Goal: Task Accomplishment & Management: Manage account settings

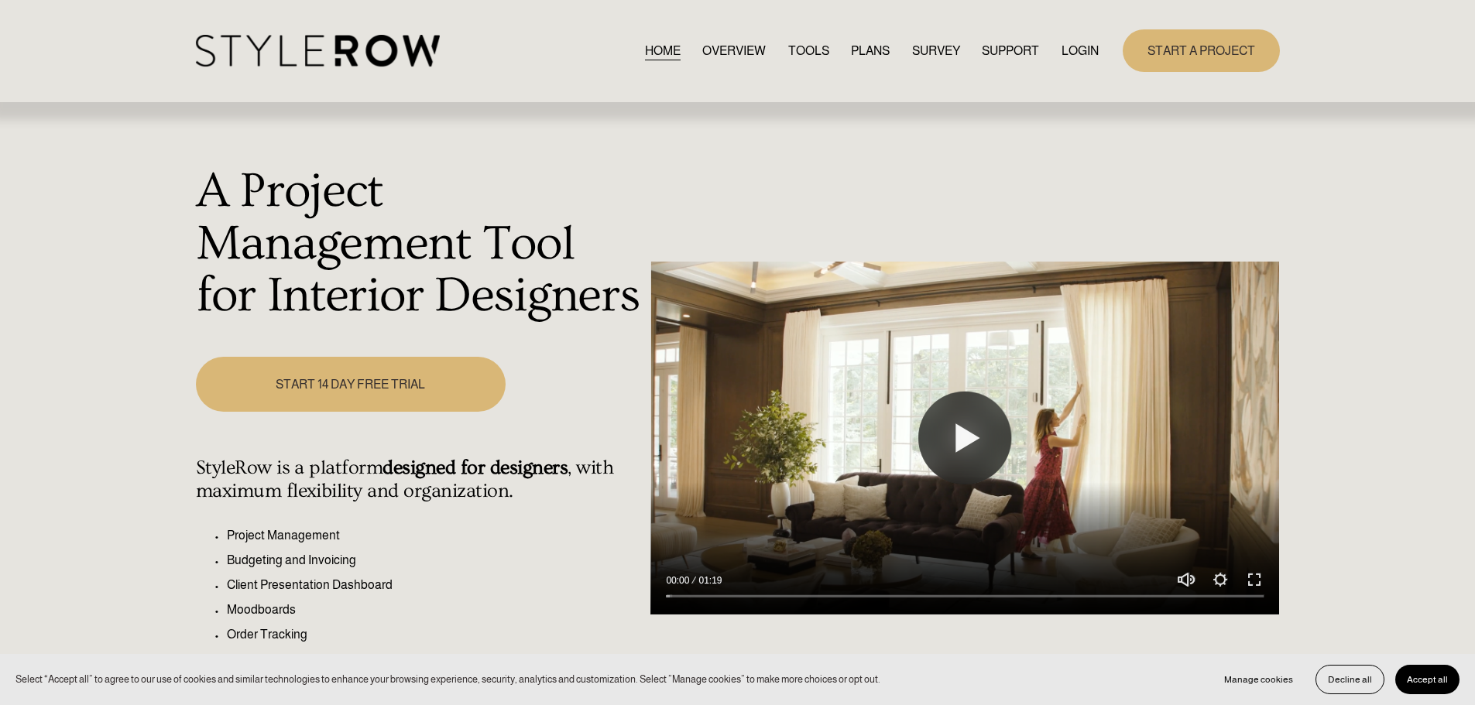
click at [1094, 46] on link "LOGIN" at bounding box center [1079, 50] width 37 height 21
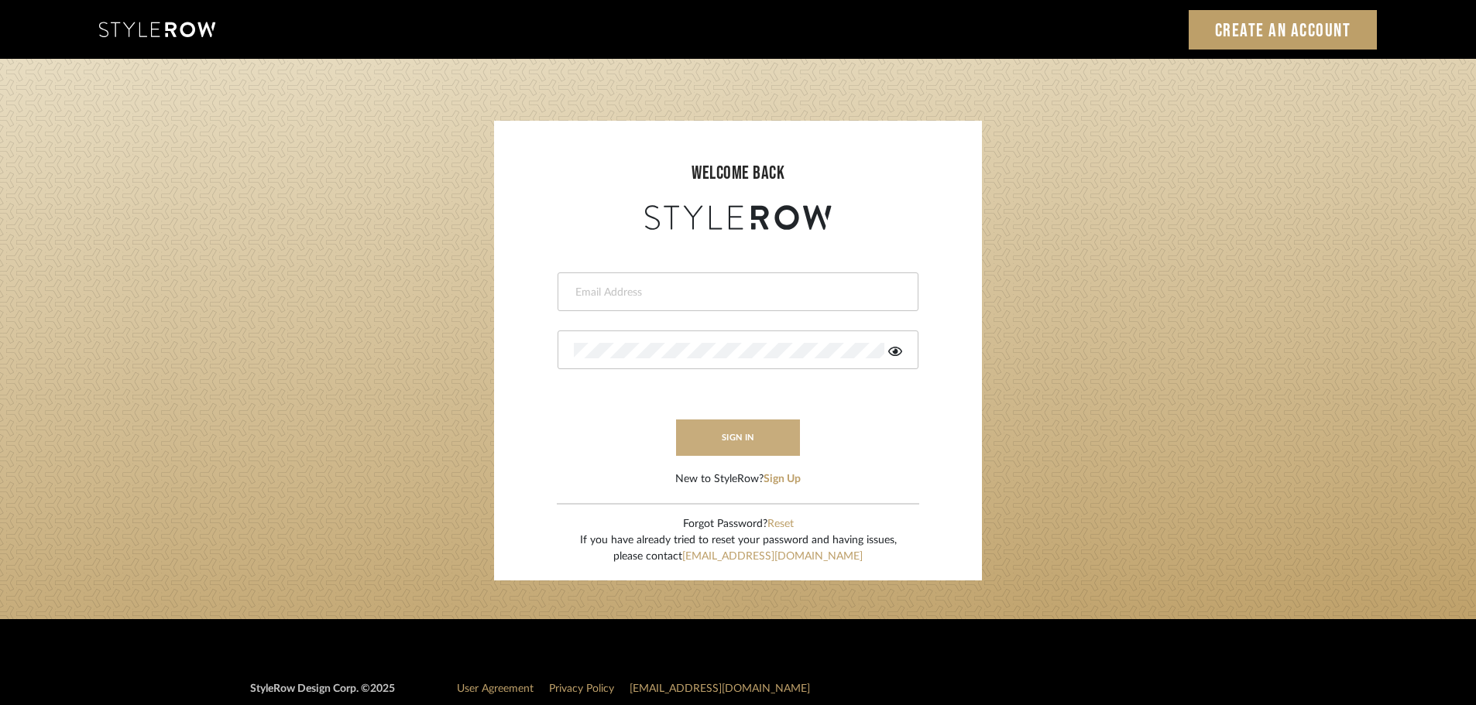
type input "ashleigh@nestkbhomedesign.com"
click at [731, 449] on button "sign in" at bounding box center [738, 438] width 124 height 36
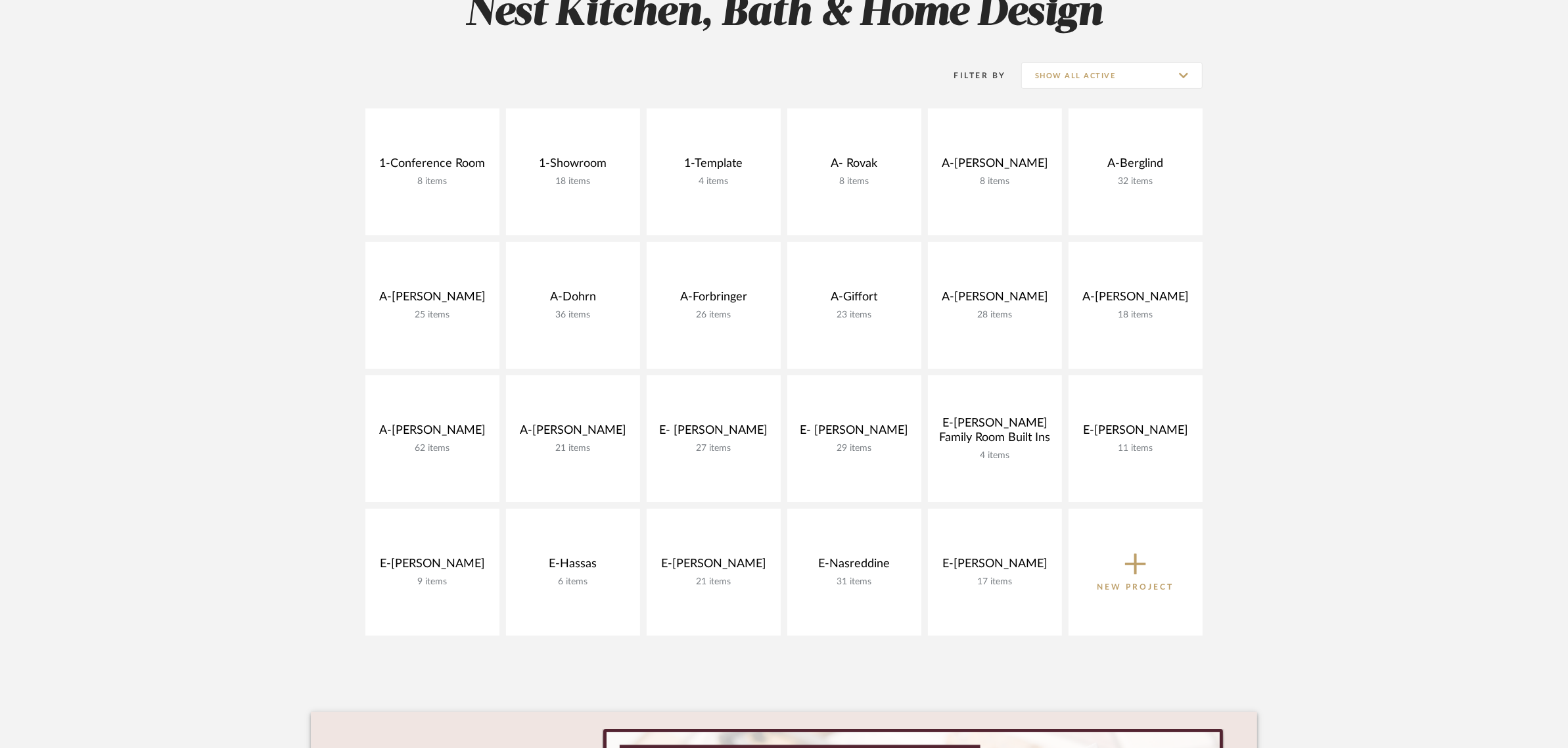
scroll to position [329, 0]
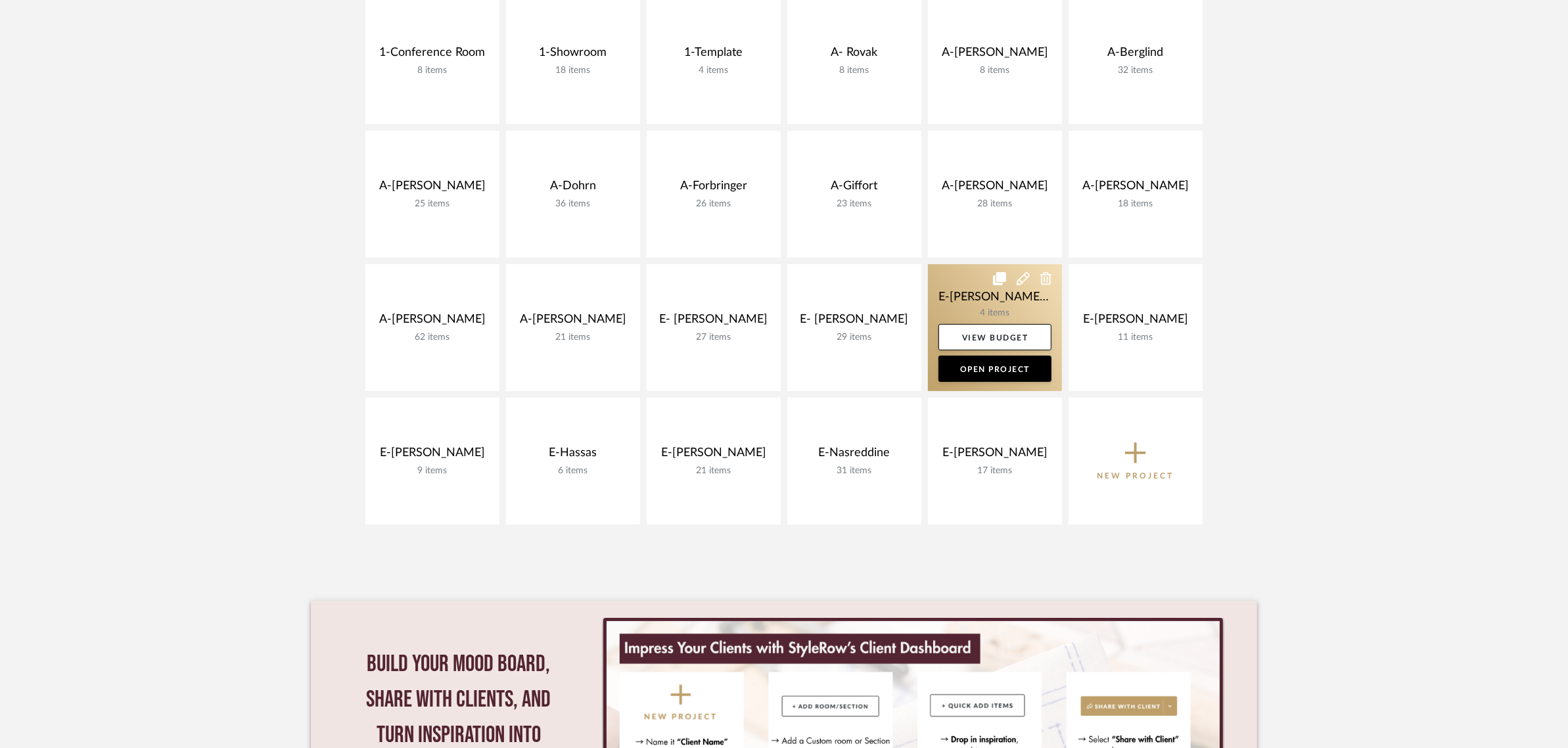
click at [996, 313] on link at bounding box center [995, 327] width 134 height 127
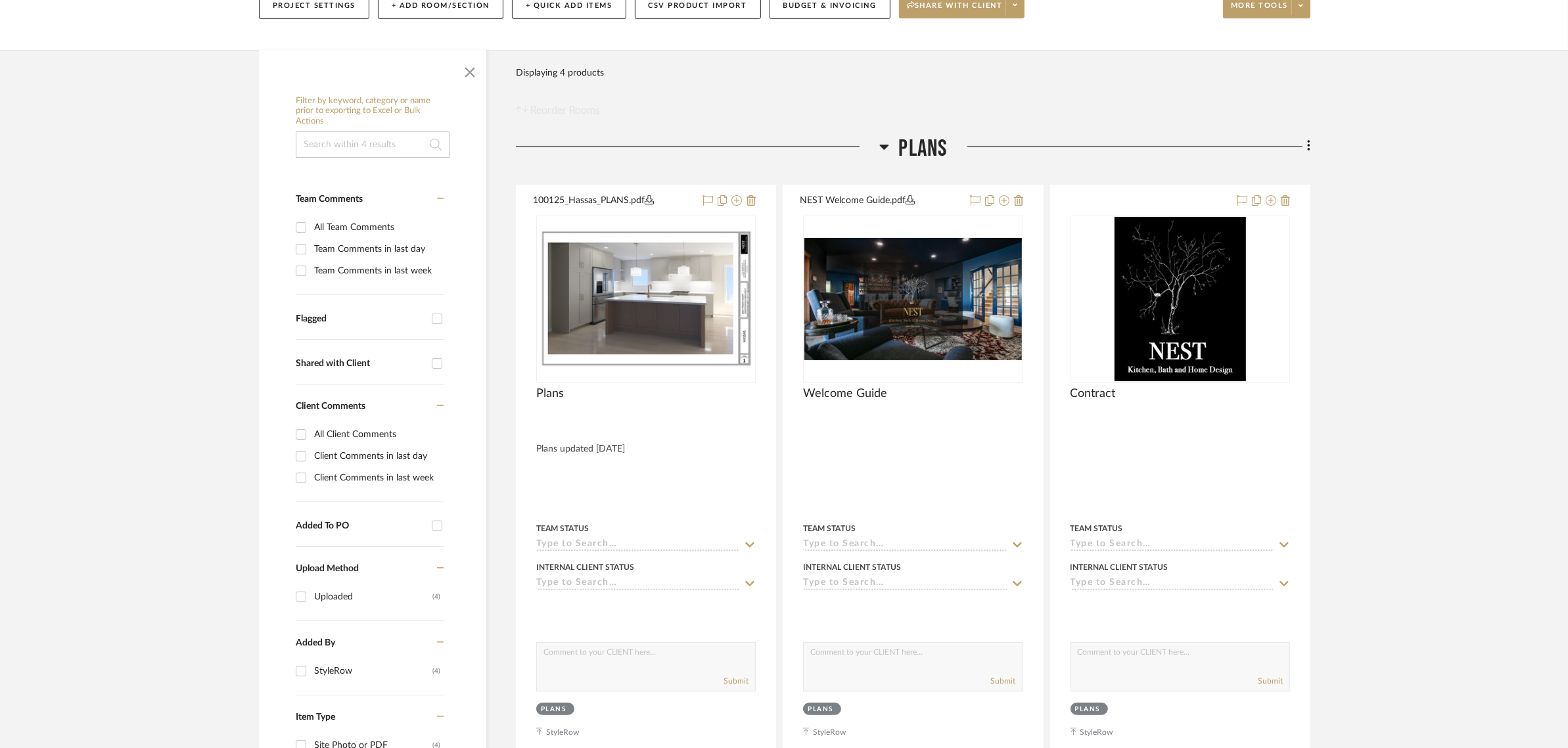
scroll to position [411, 0]
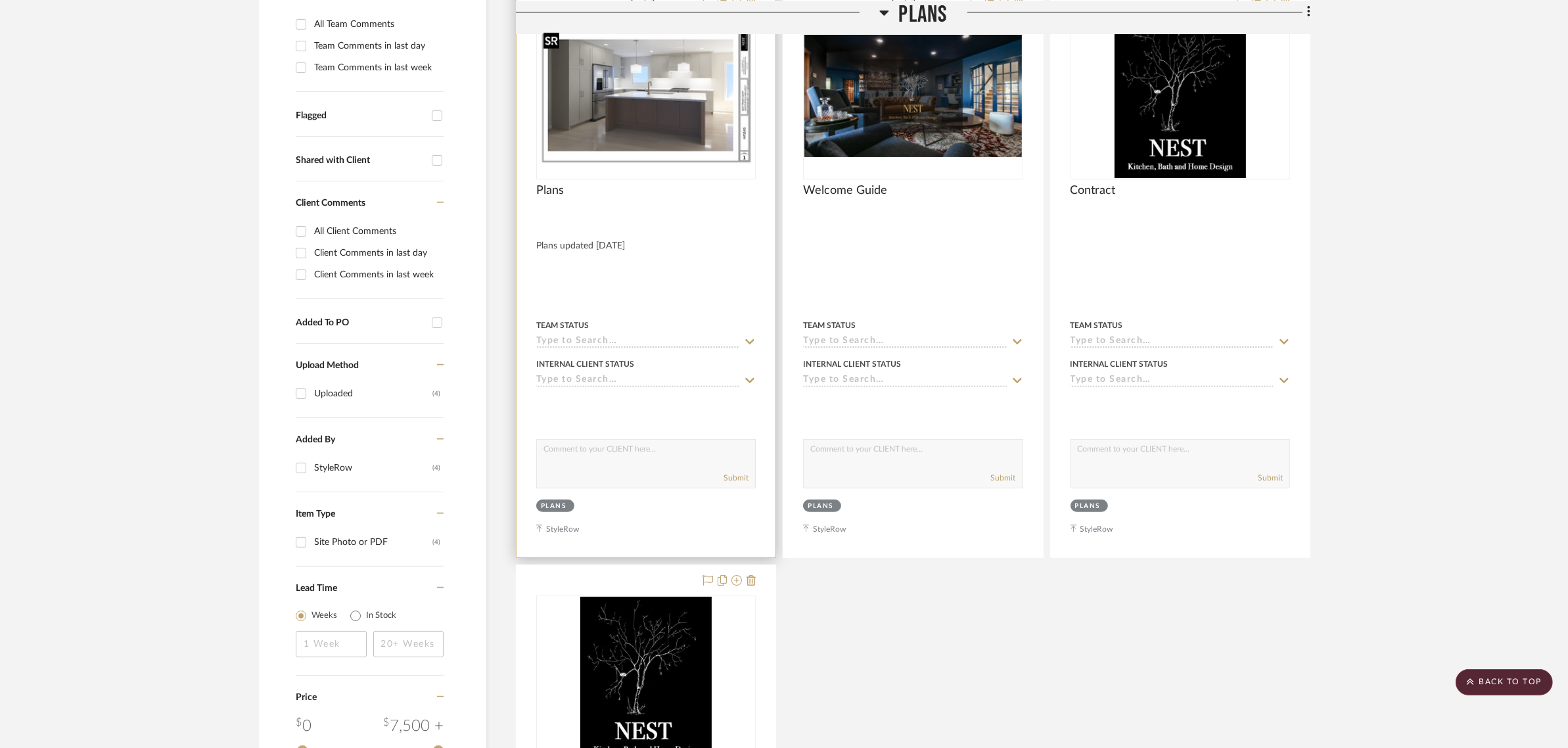
click at [682, 141] on img "0" at bounding box center [645, 95] width 216 height 140
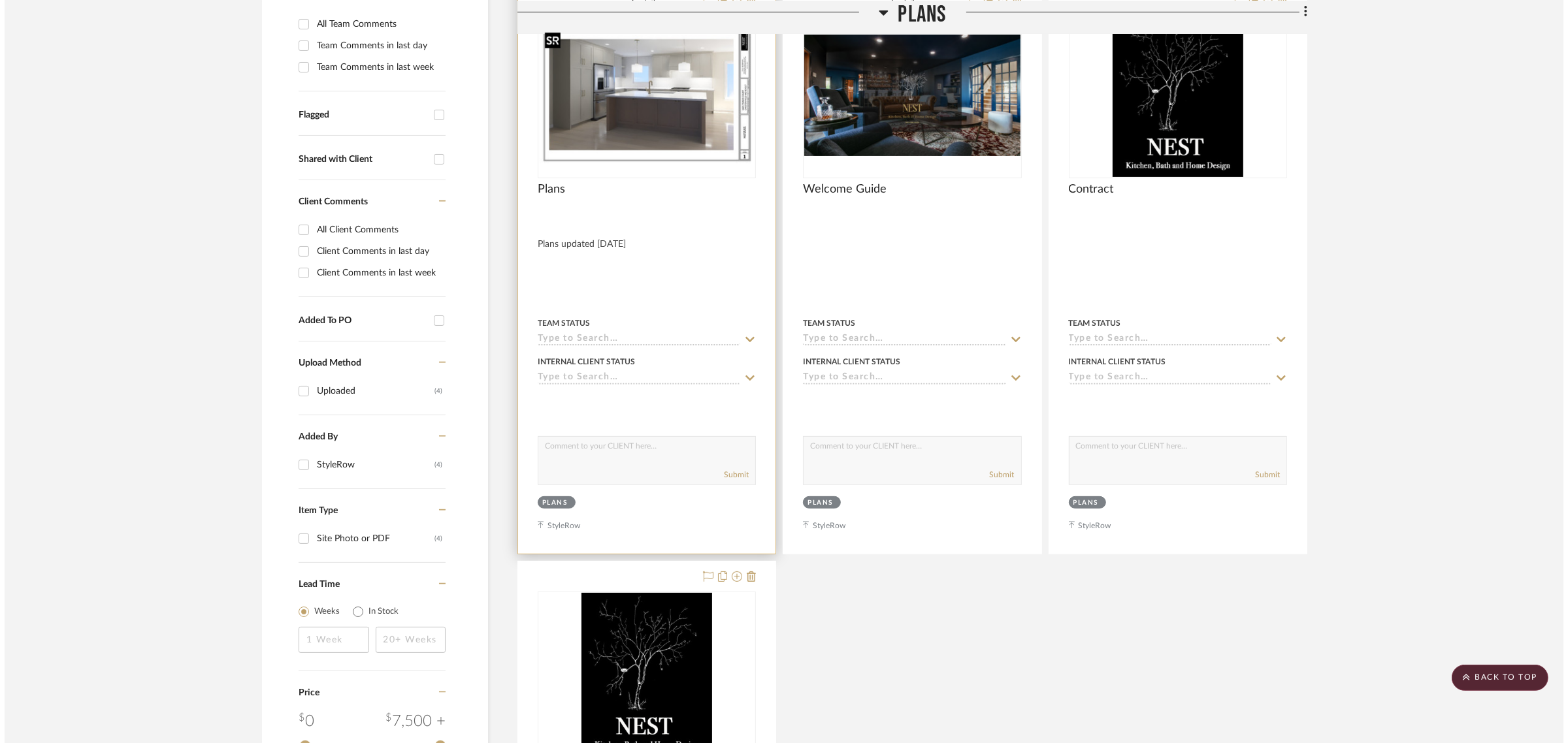
scroll to position [0, 0]
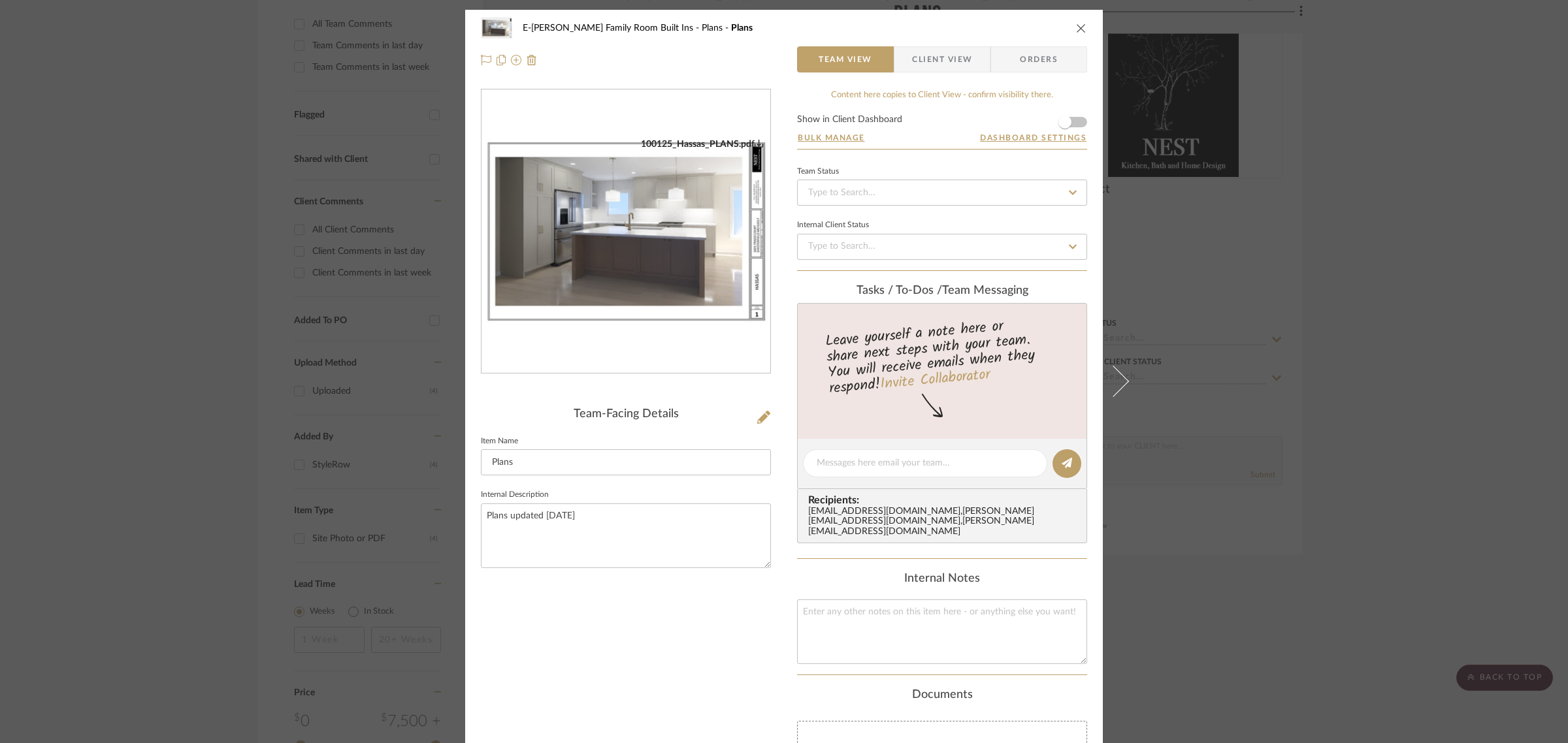
click at [757, 413] on icon at bounding box center [763, 417] width 13 height 13
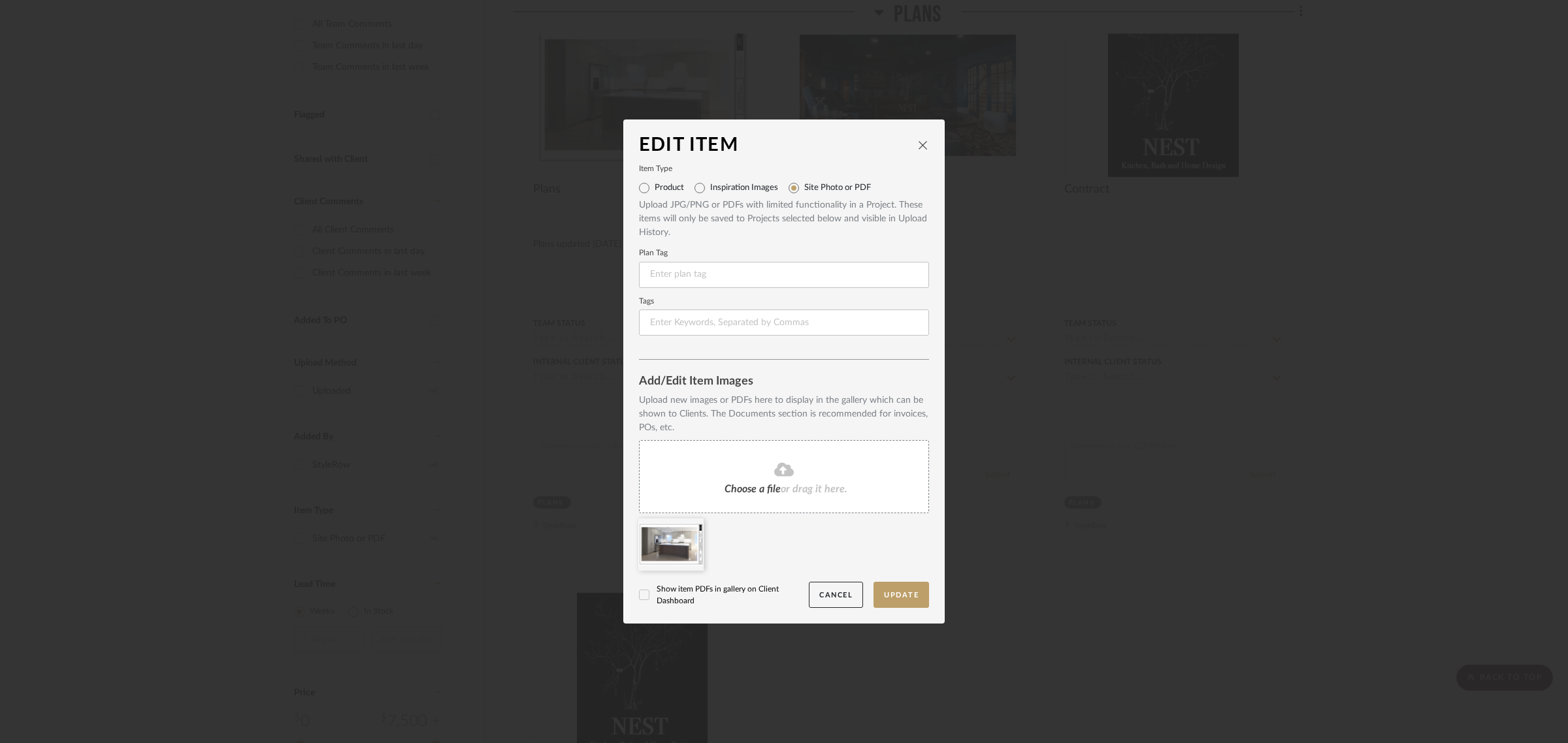
click at [749, 455] on div "Choose a file or drag it here." at bounding box center [784, 476] width 290 height 73
click at [690, 530] on icon at bounding box center [694, 527] width 9 height 10
click at [893, 596] on button "Update" at bounding box center [901, 595] width 56 height 27
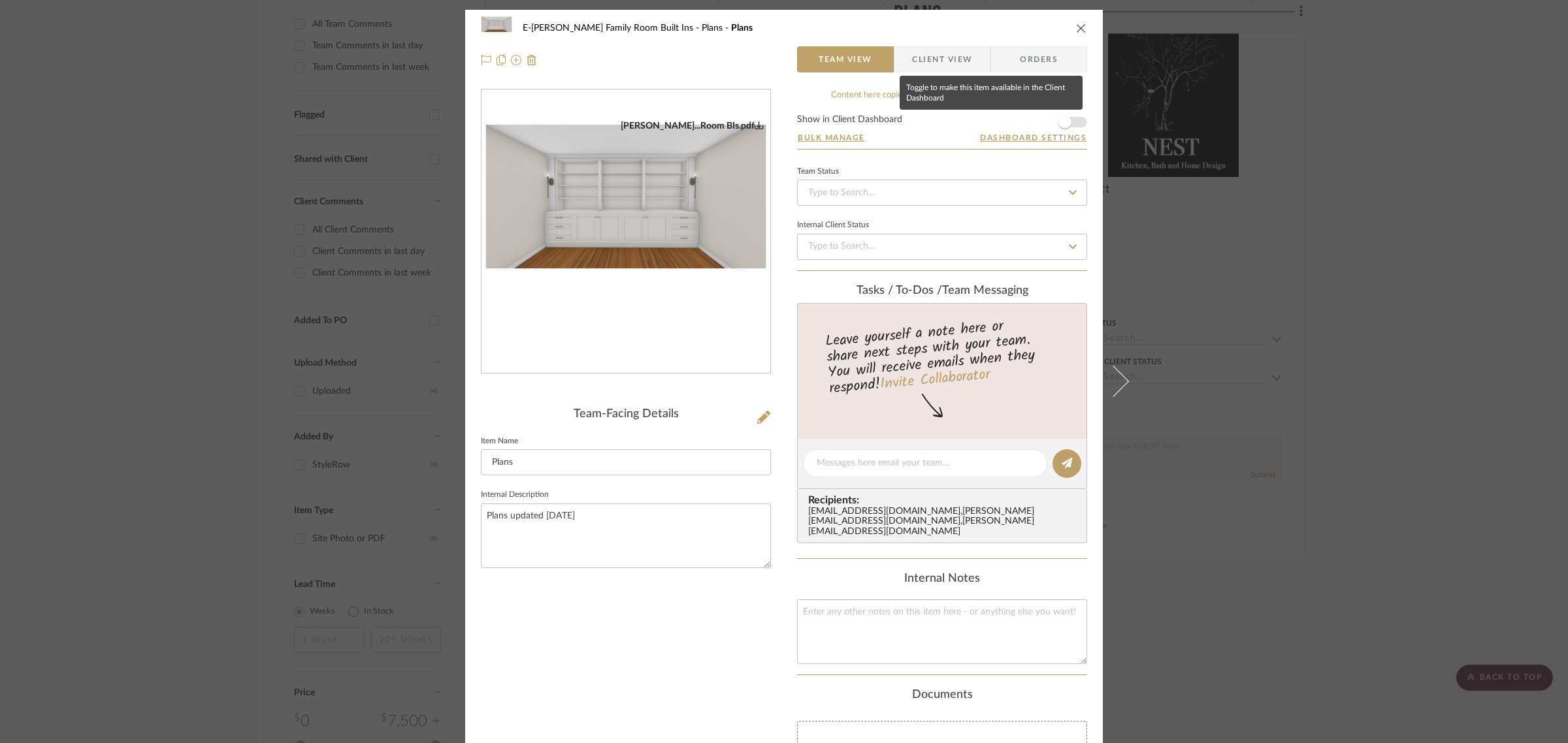
click at [1074, 122] on span "button" at bounding box center [1065, 122] width 29 height 29
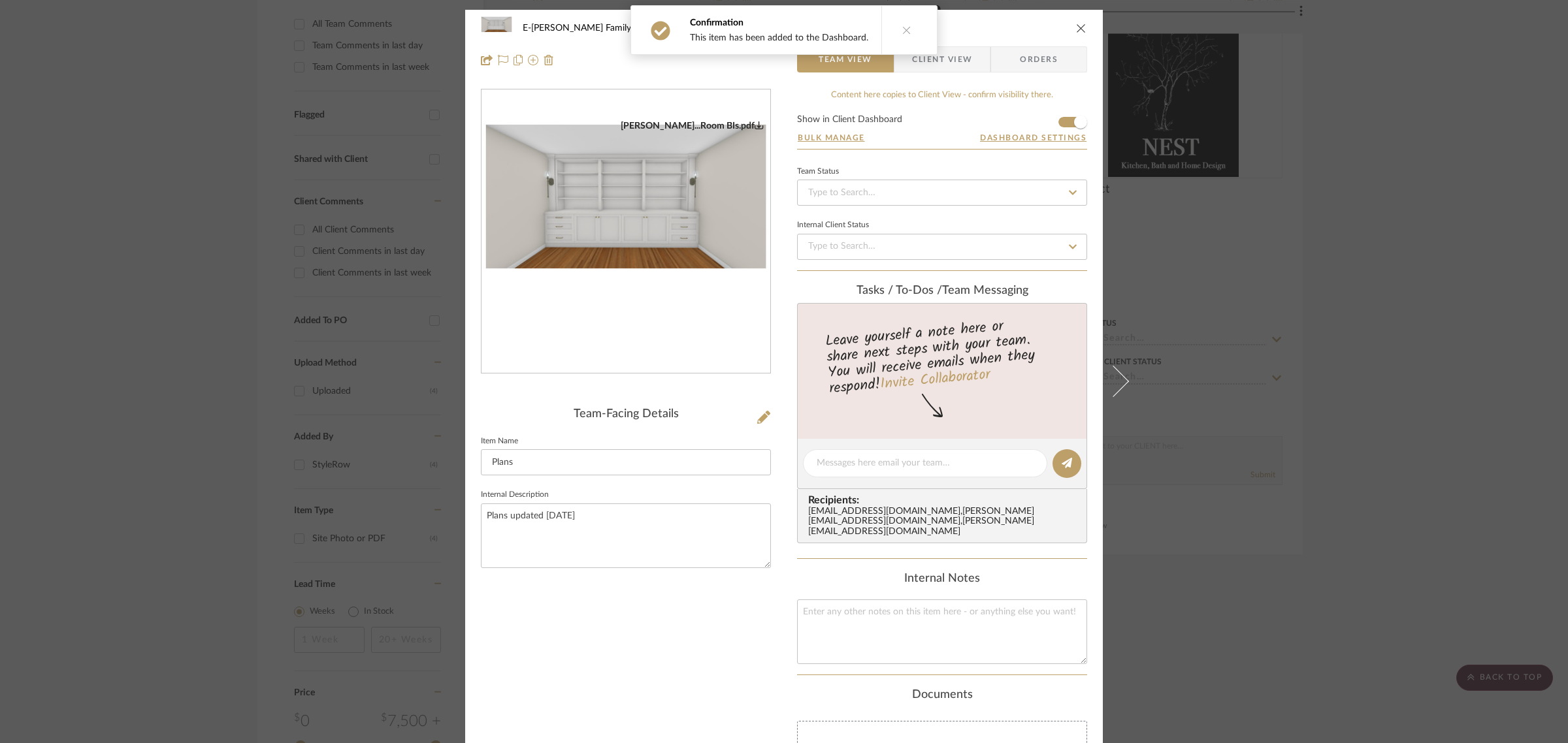
click at [1076, 28] on icon "close" at bounding box center [1081, 28] width 10 height 10
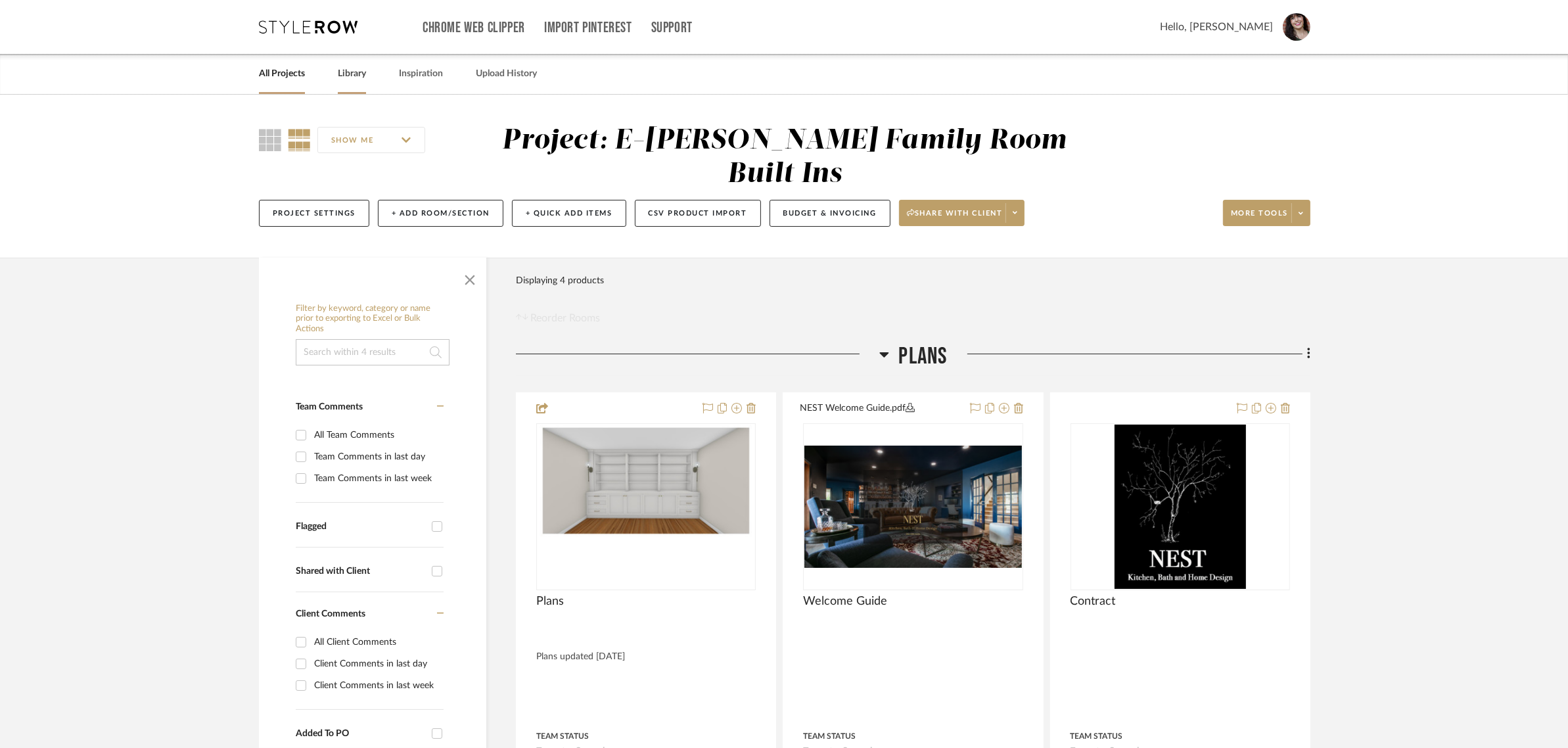
click at [366, 76] on link "Library" at bounding box center [351, 74] width 28 height 18
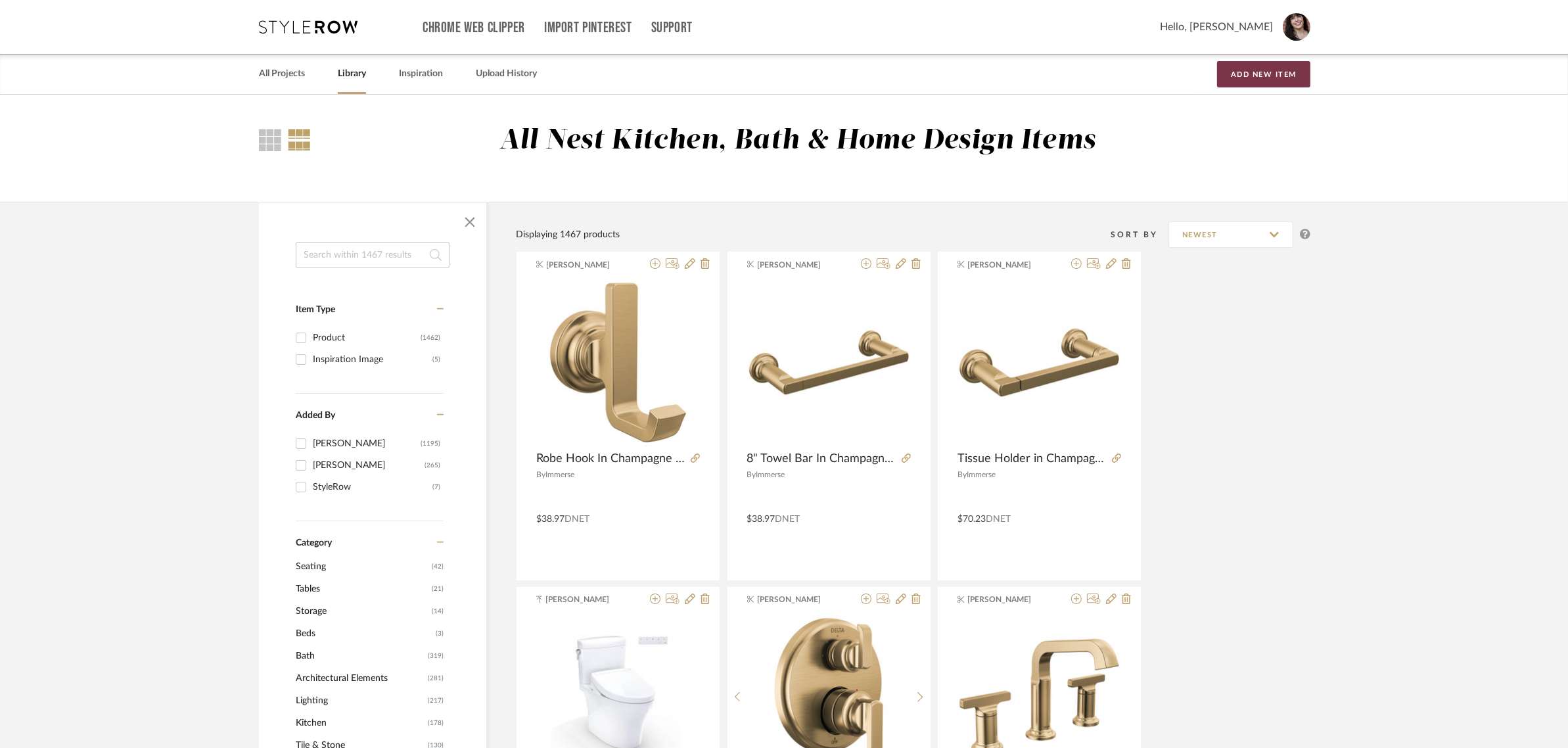
click at [1273, 66] on button "Add New Item" at bounding box center [1264, 74] width 93 height 26
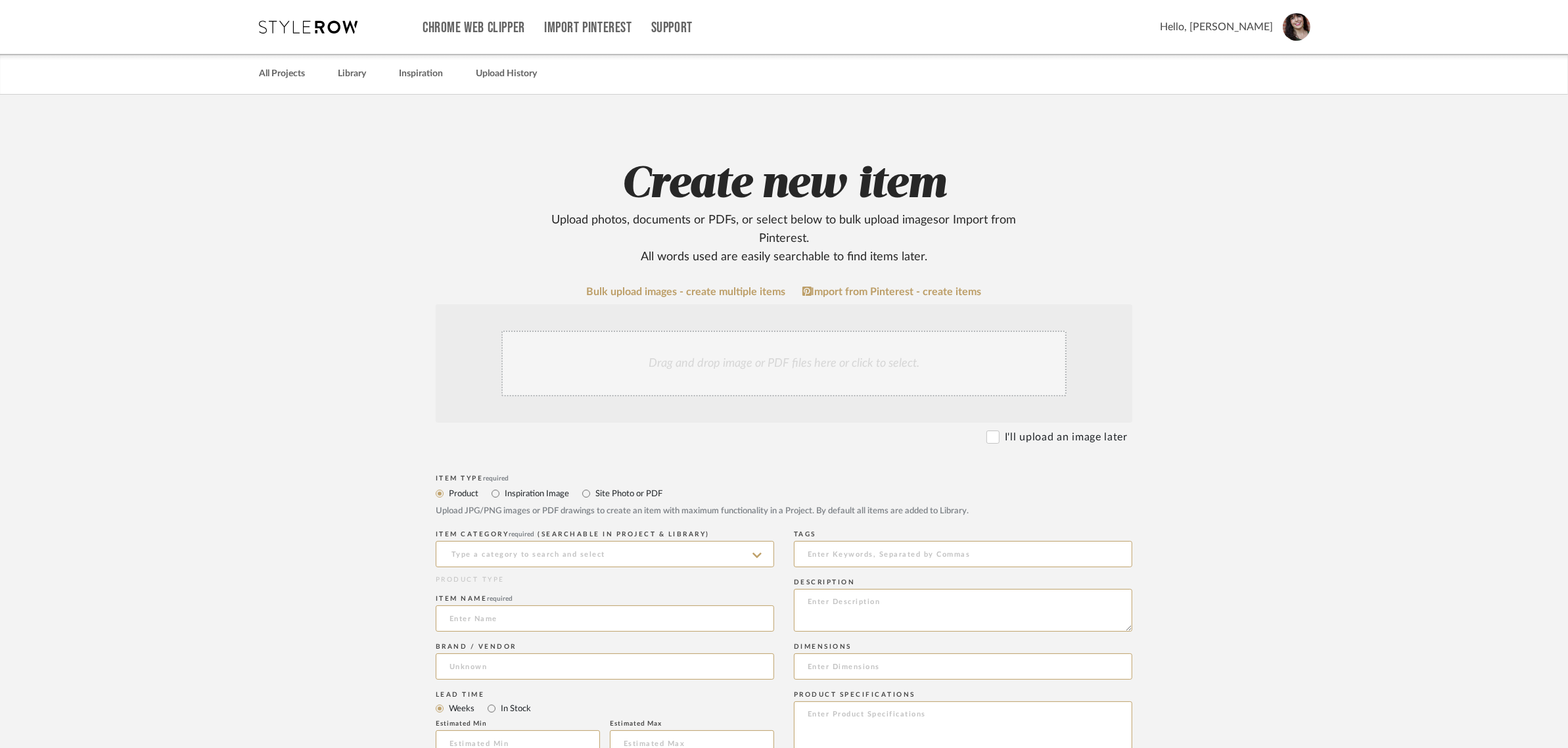
click at [644, 371] on div "Drag and drop image or PDF files here or click to select." at bounding box center [784, 363] width 565 height 65
click at [295, 76] on link "All Projects" at bounding box center [282, 74] width 46 height 18
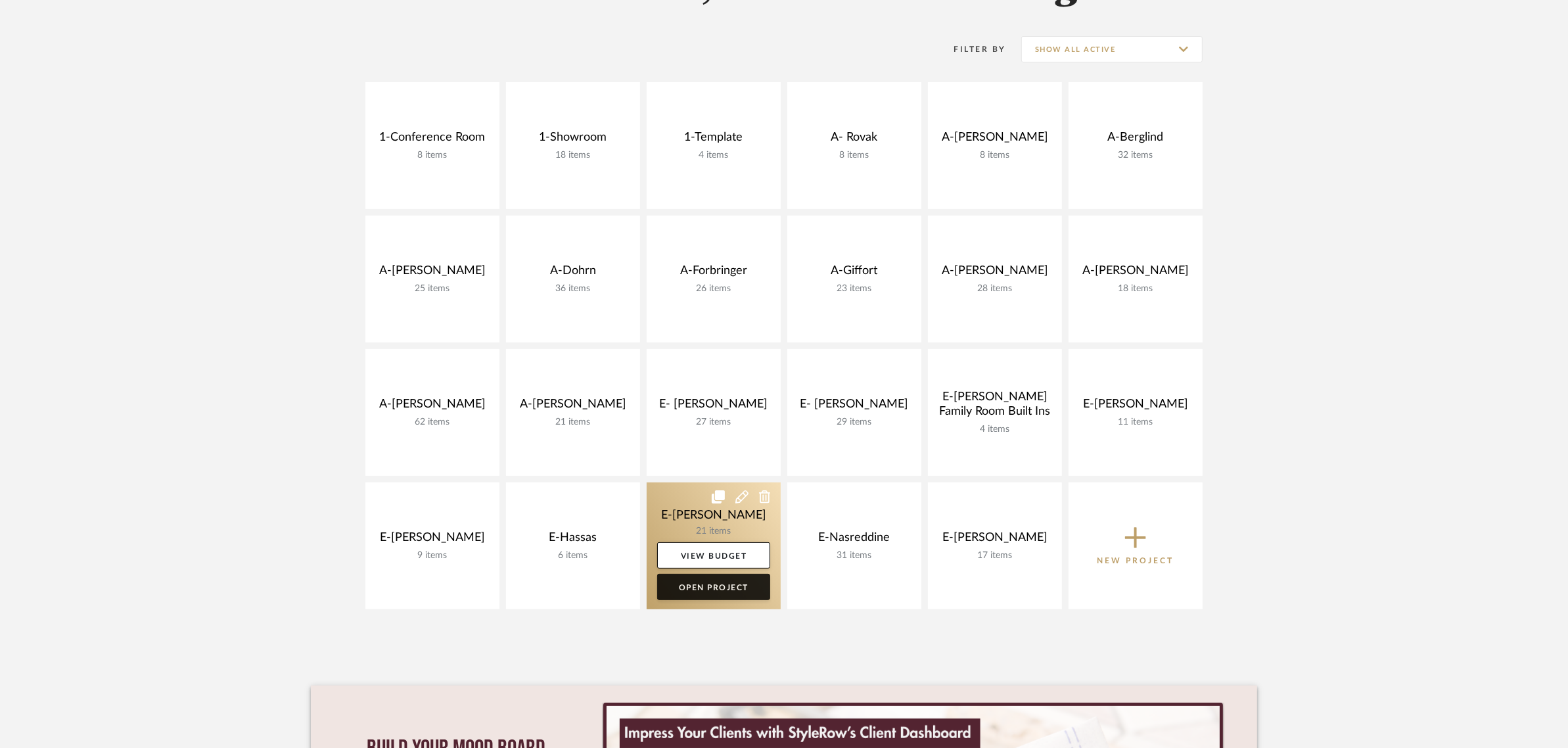
scroll to position [246, 0]
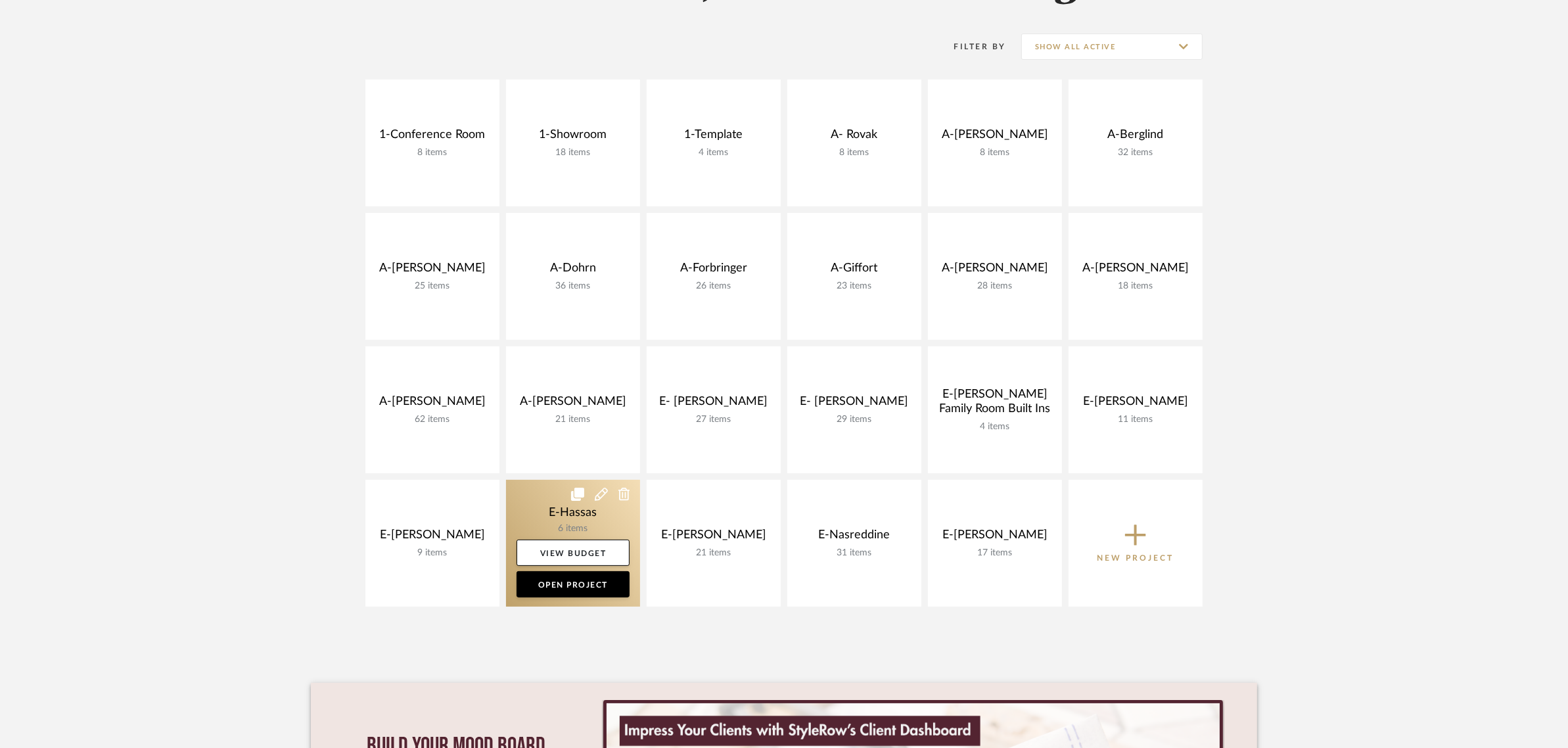
click at [542, 509] on link at bounding box center [573, 543] width 134 height 127
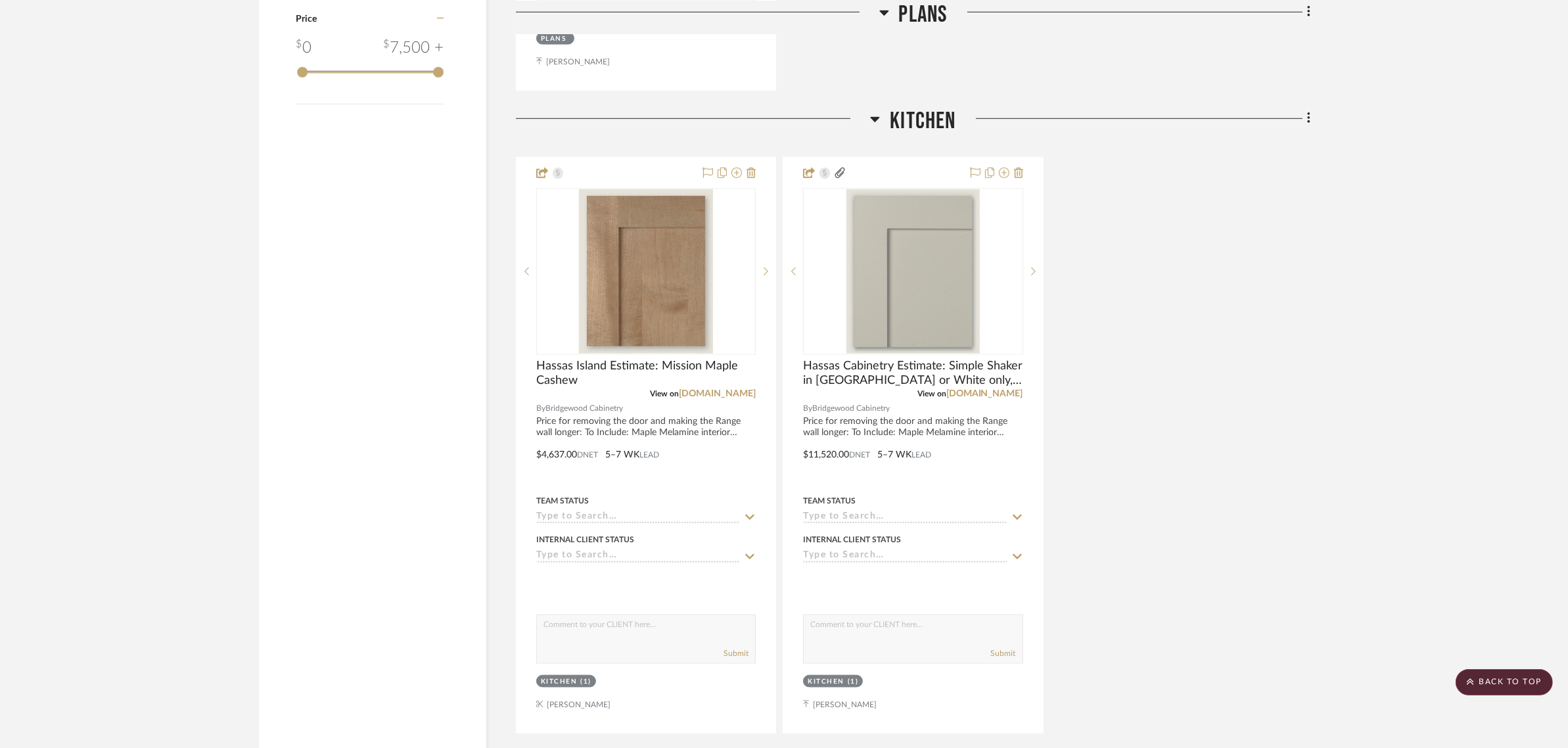
scroll to position [1522, 0]
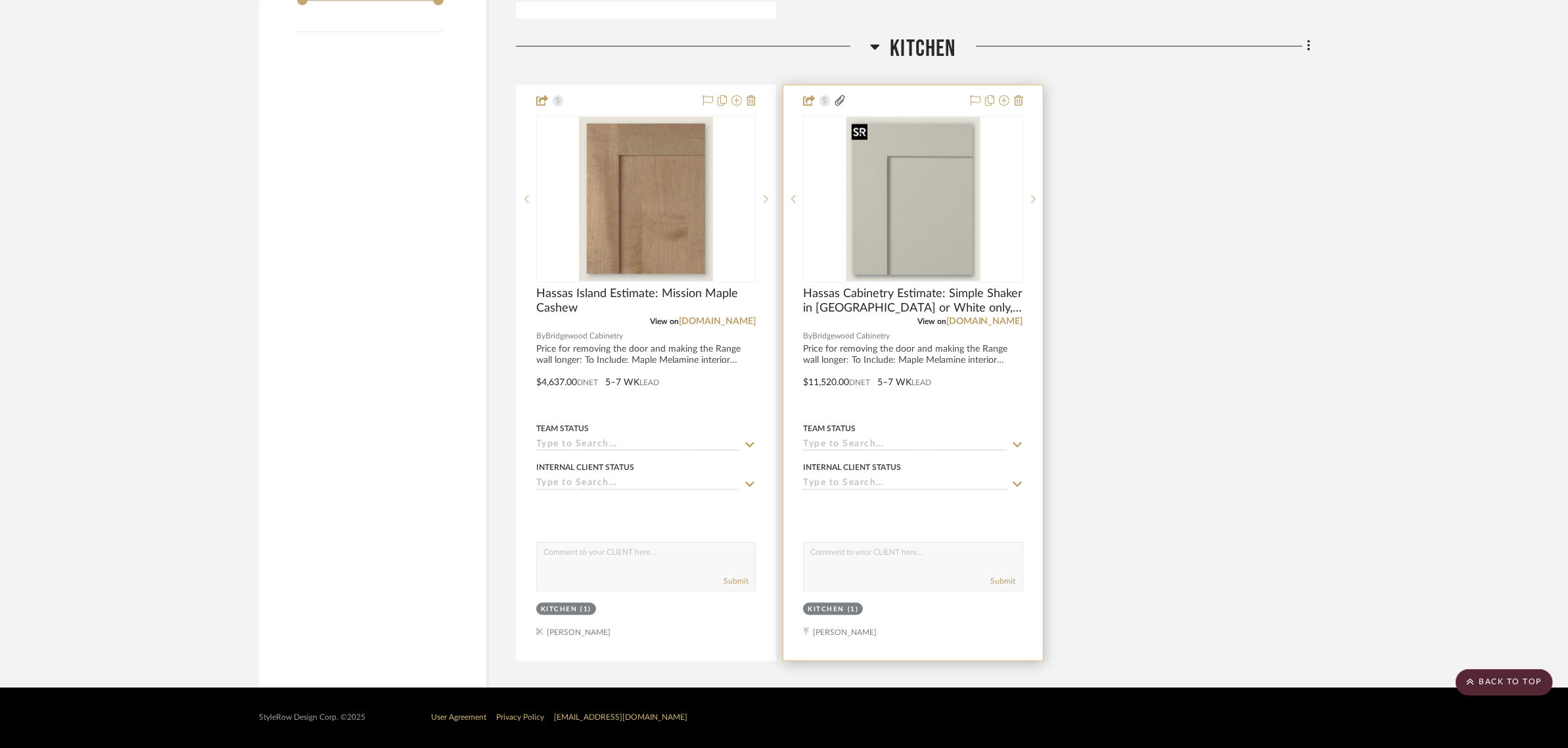
click at [0, 0] on img at bounding box center [0, 0] width 0 height 0
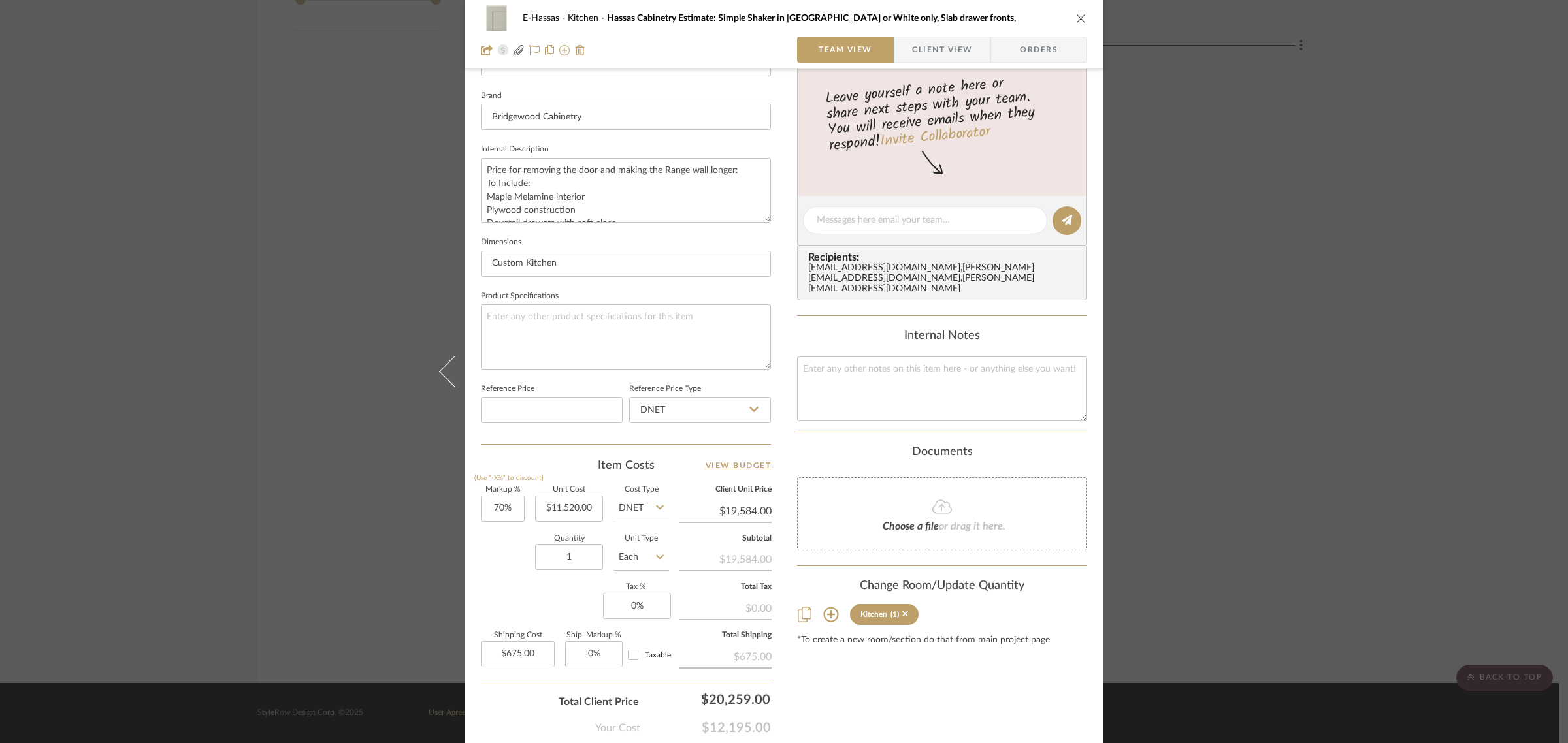
scroll to position [408, 0]
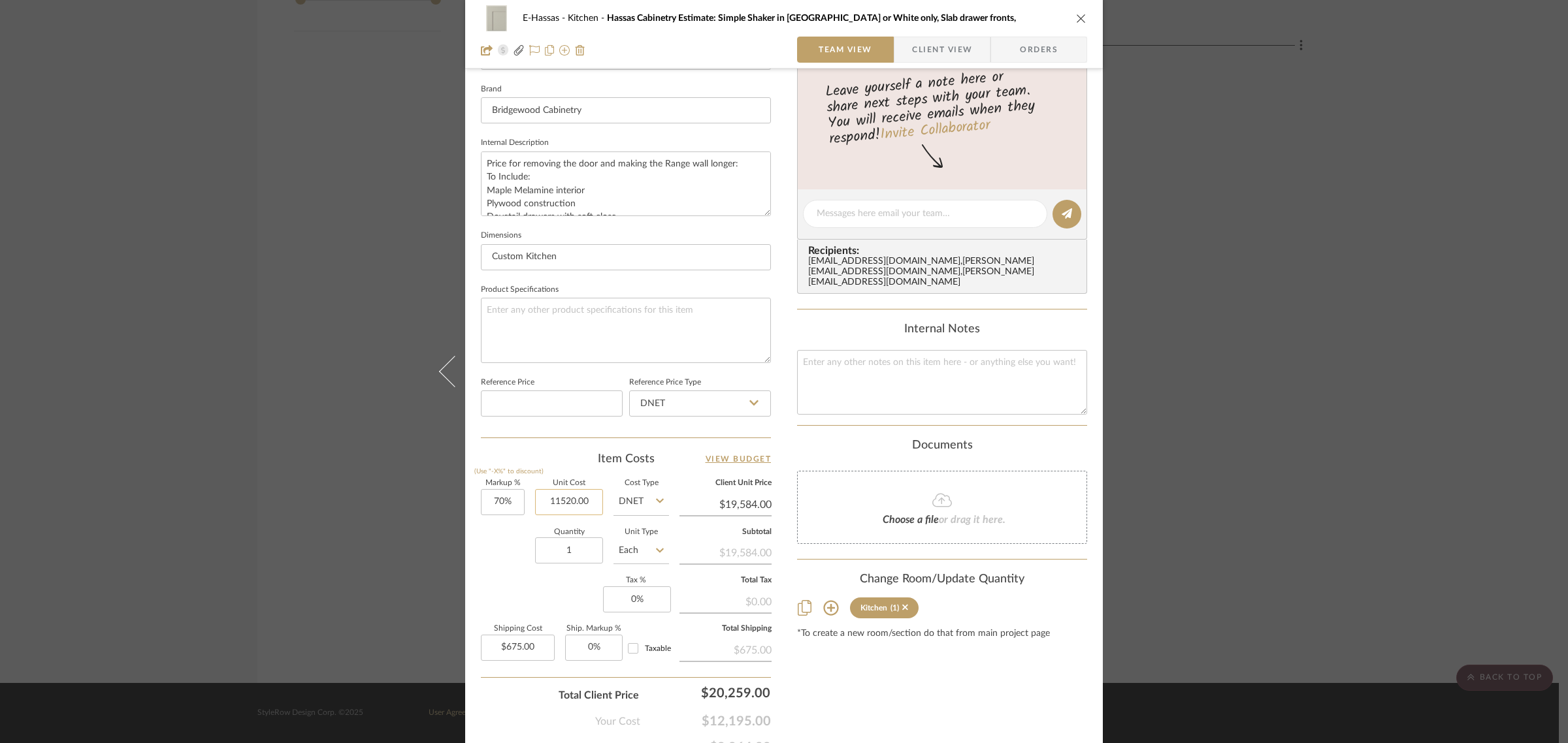
click at [578, 496] on input "11520.00" at bounding box center [569, 502] width 68 height 26
type input "$11,520.00"
click at [1124, 331] on mat-dialog-content "E-Hassas Kitchen Hassas Cabinetry Estimate: Simple Shaker in [GEOGRAPHIC_DATA] …" at bounding box center [784, 205] width 711 height 1206
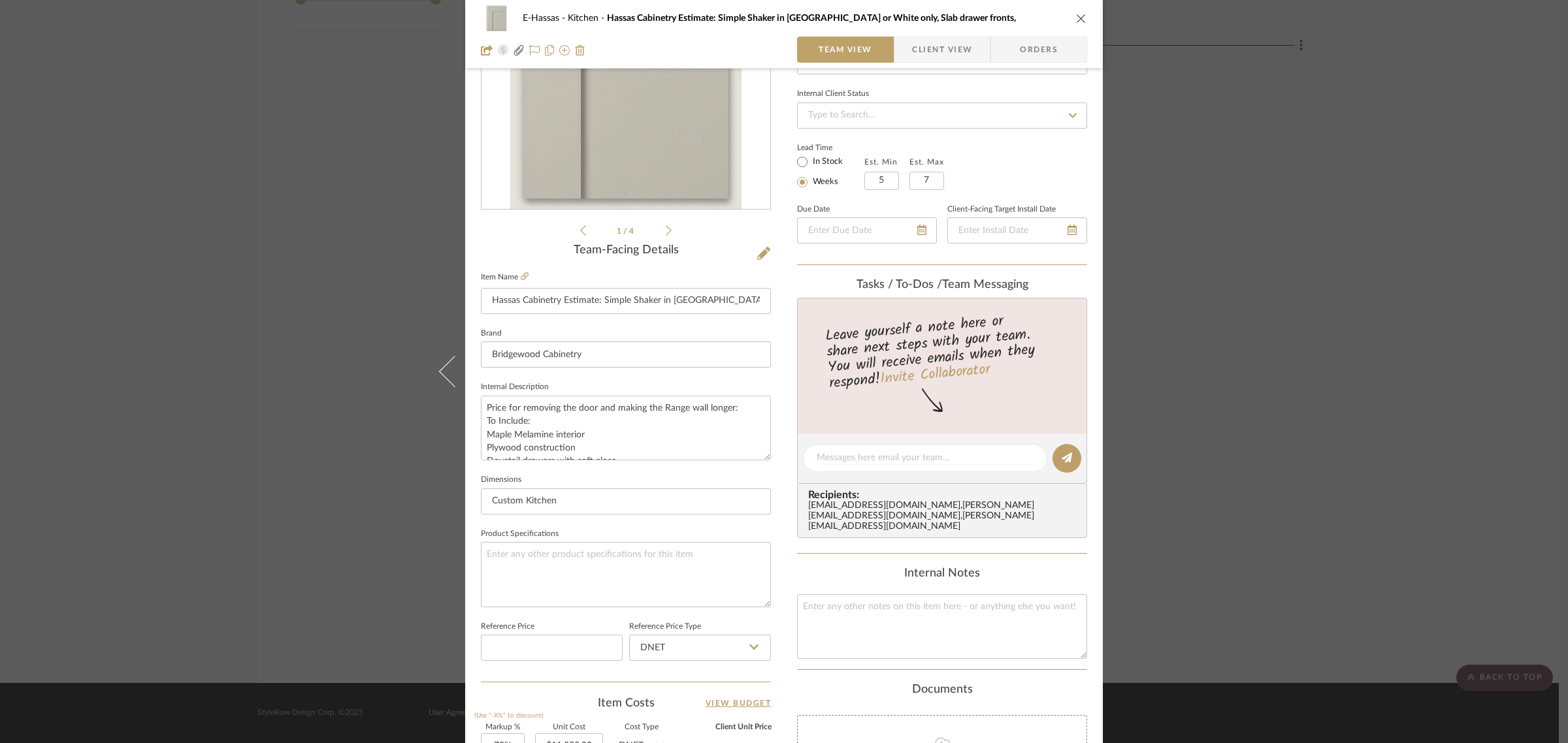
scroll to position [0, 0]
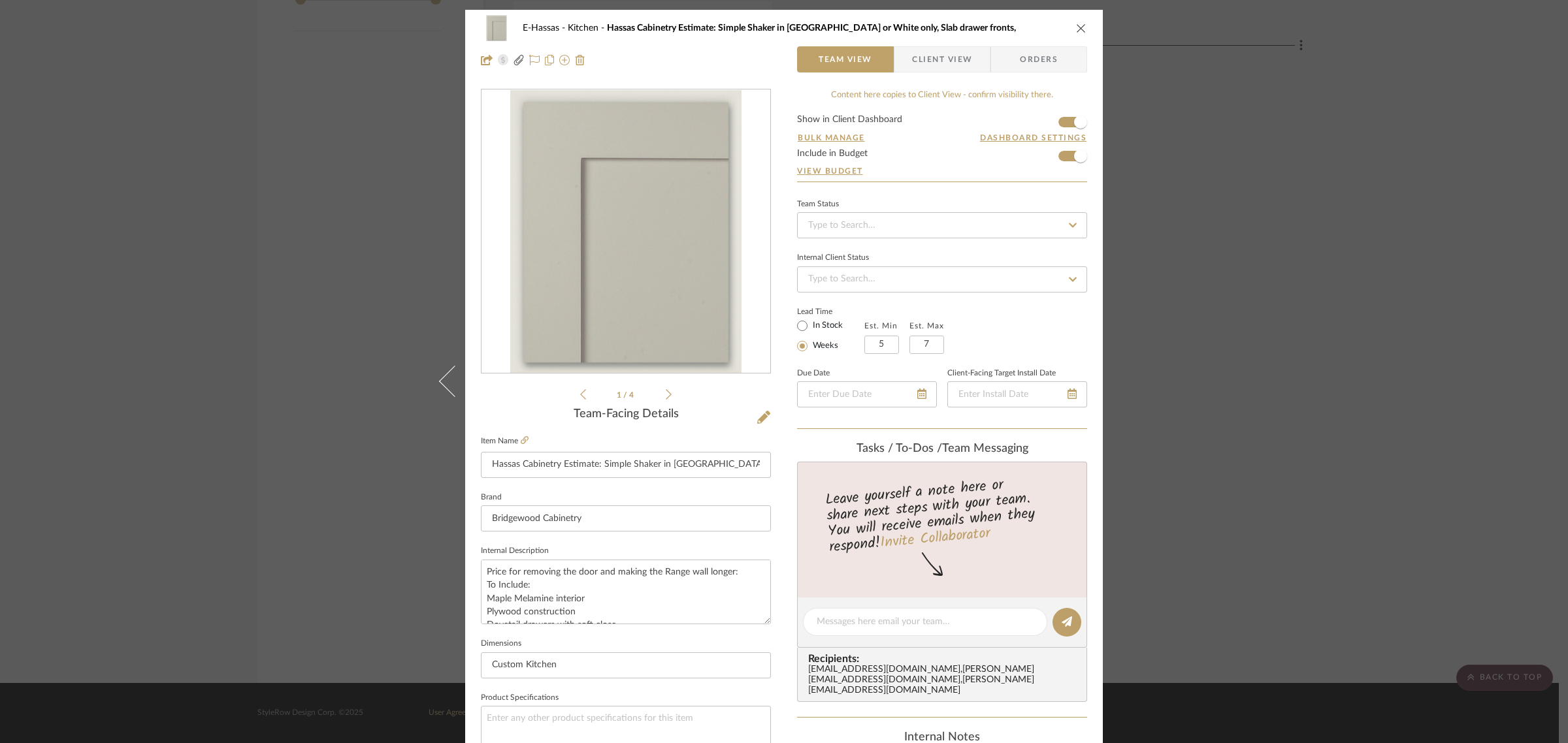
click at [1321, 382] on div "E-Hassas Kitchen Hassas Cabinetry Estimate: Simple Shaker in [GEOGRAPHIC_DATA] …" at bounding box center [784, 371] width 1568 height 743
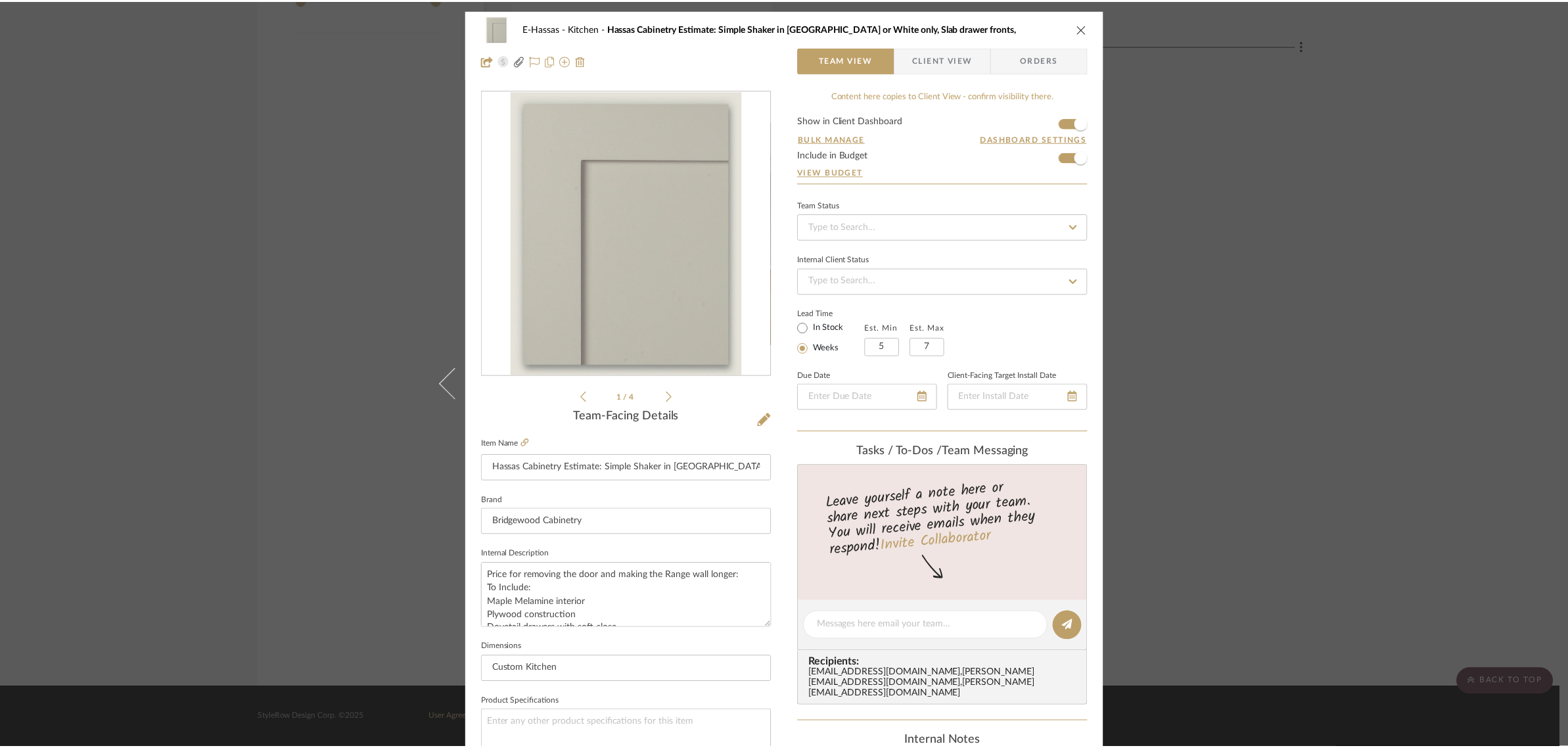
scroll to position [1522, 0]
